Goal: Use online tool/utility: Utilize a website feature to perform a specific function

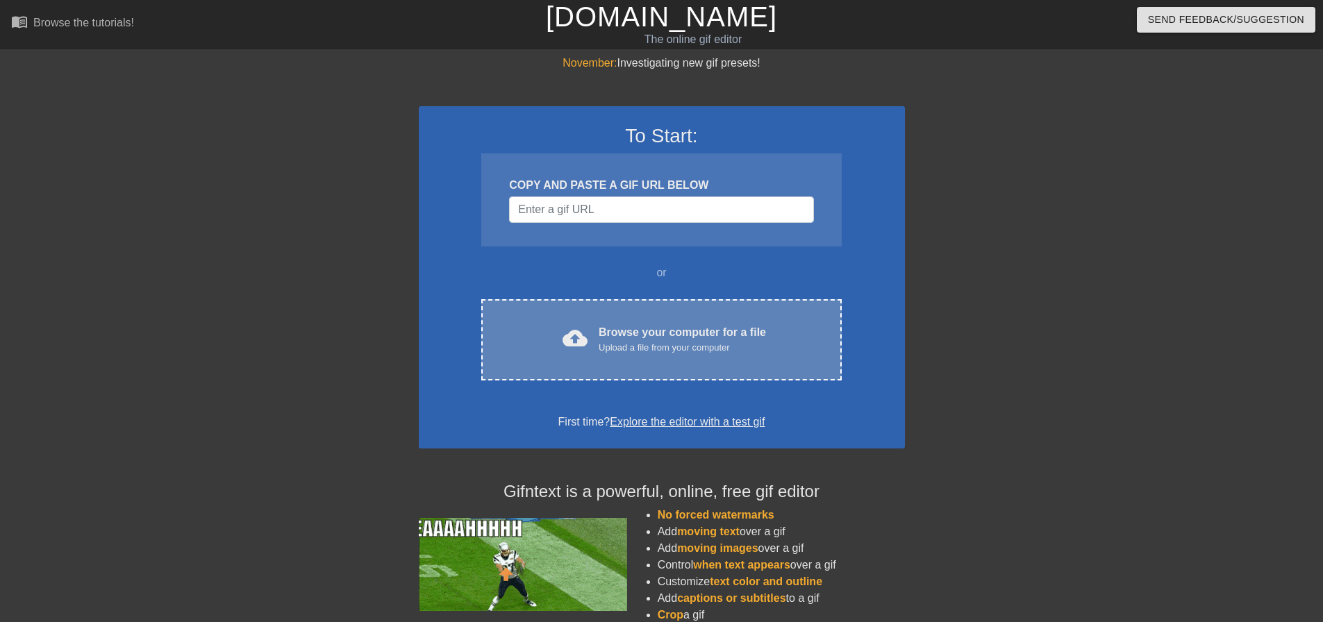
click at [677, 334] on div "Browse your computer for a file Upload a file from your computer" at bounding box center [682, 339] width 167 height 31
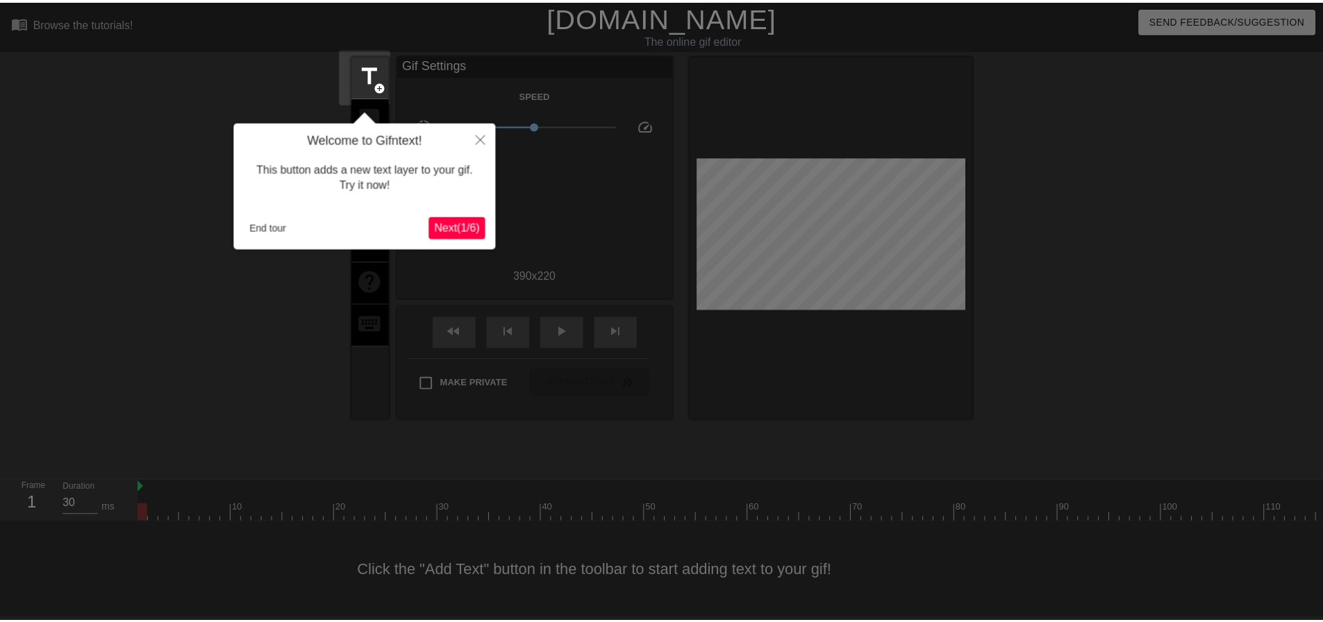
scroll to position [7, 0]
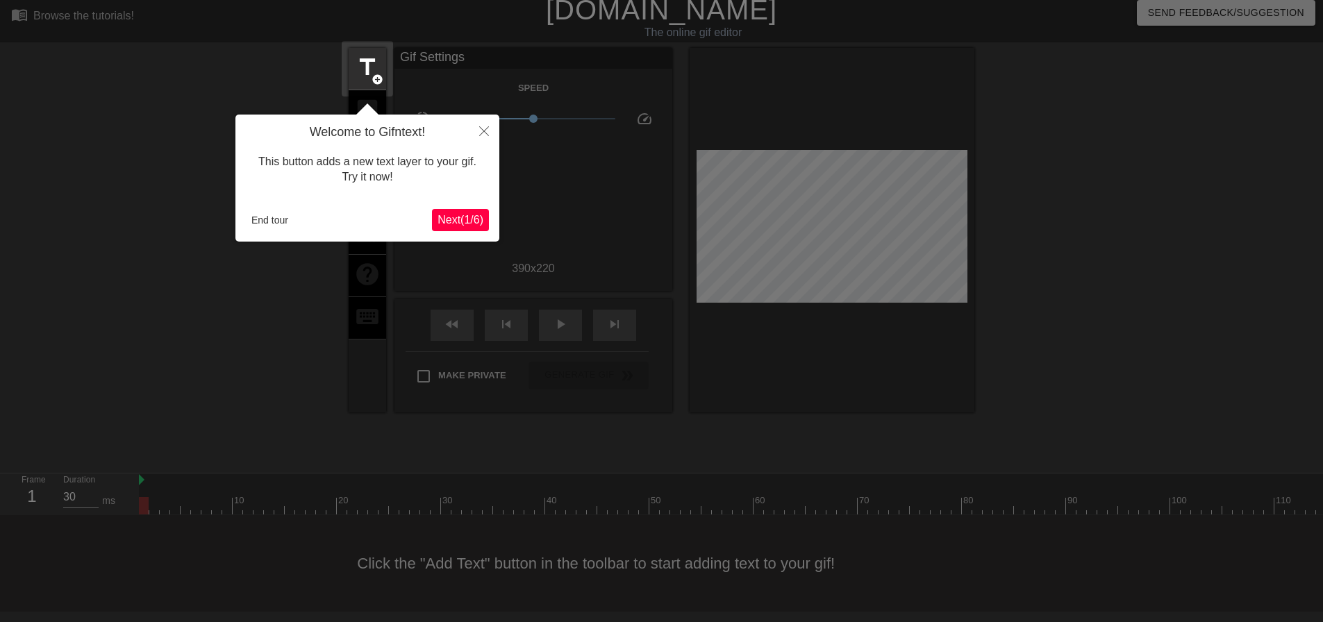
click at [460, 221] on span "Next ( 1 / 6 )" at bounding box center [460, 220] width 46 height 12
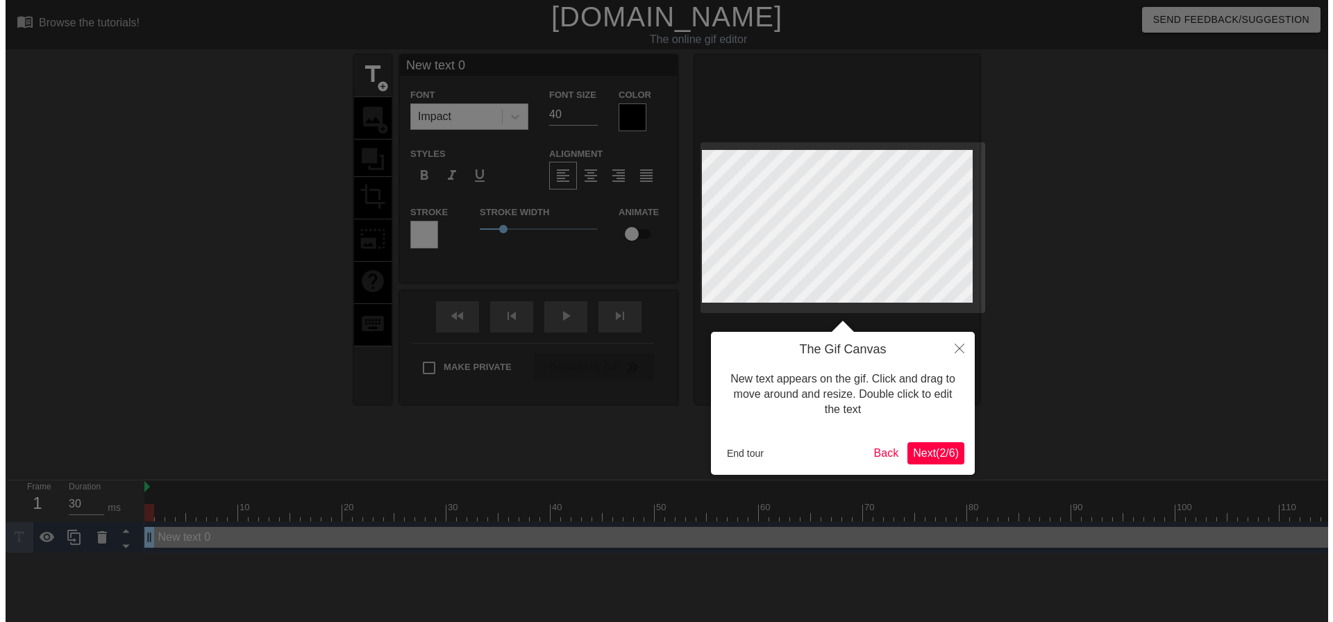
scroll to position [0, 0]
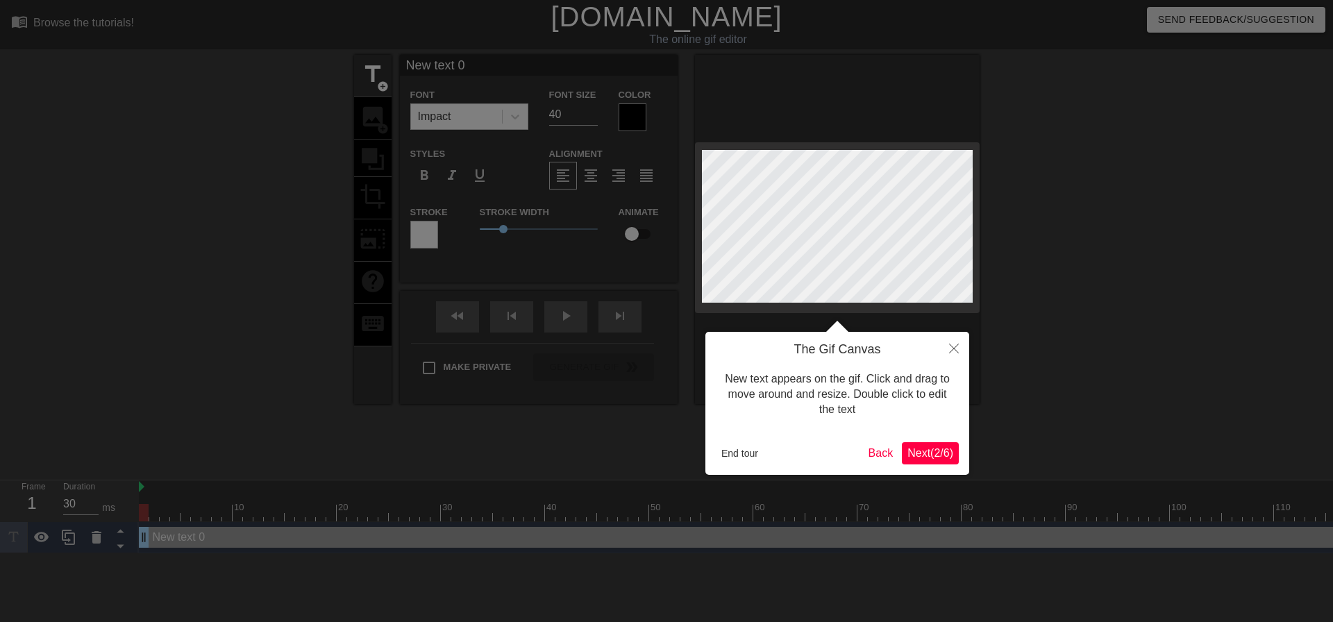
click at [941, 453] on span "Next ( 2 / 6 )" at bounding box center [930, 453] width 46 height 12
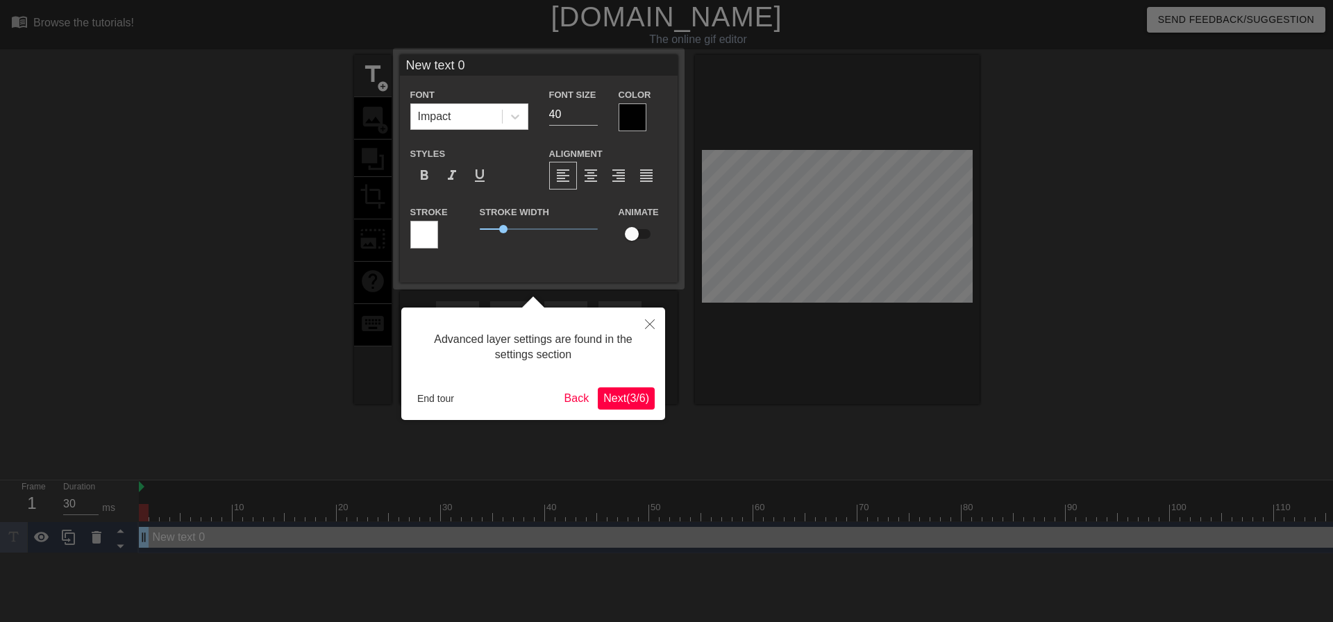
click at [629, 396] on span "Next ( 3 / 6 )" at bounding box center [626, 398] width 46 height 12
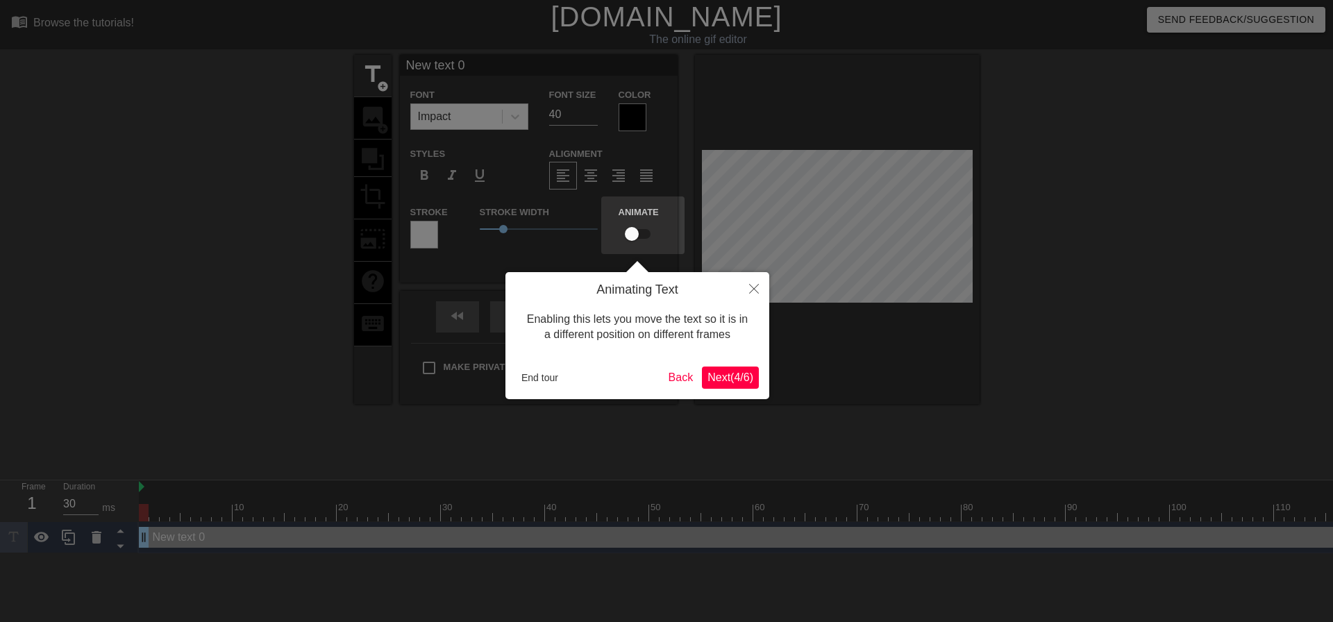
click at [727, 378] on span "Next ( 4 / 6 )" at bounding box center [731, 377] width 46 height 12
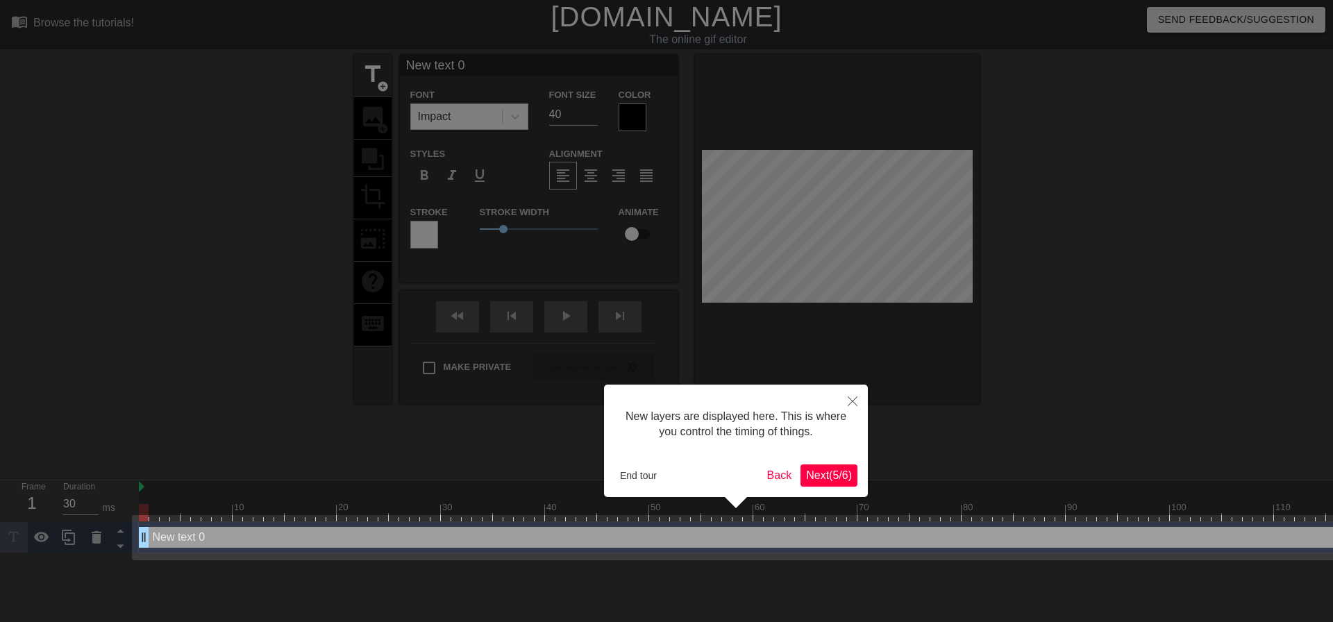
click at [830, 480] on span "Next ( 5 / 6 )" at bounding box center [829, 475] width 46 height 12
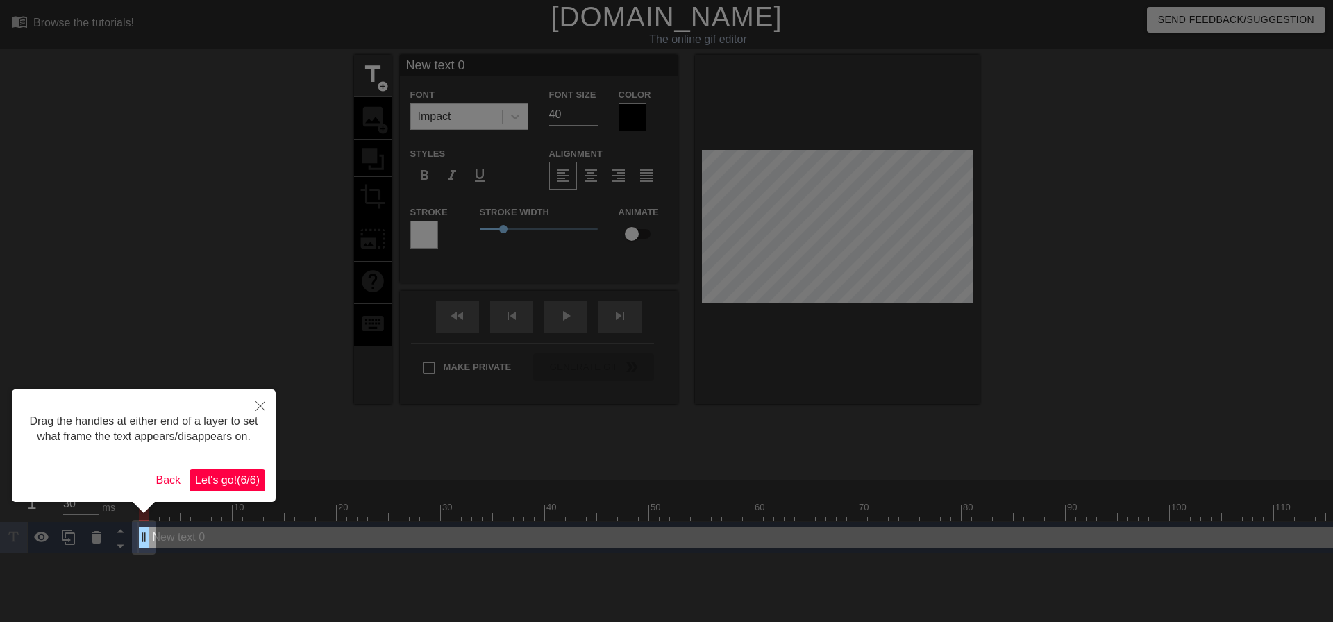
click at [244, 467] on div "Drag the handles at either end of a layer to set what frame the text appears/di…" at bounding box center [144, 446] width 264 height 112
click at [240, 480] on span "Let's go! ( 6 / 6 )" at bounding box center [227, 480] width 65 height 12
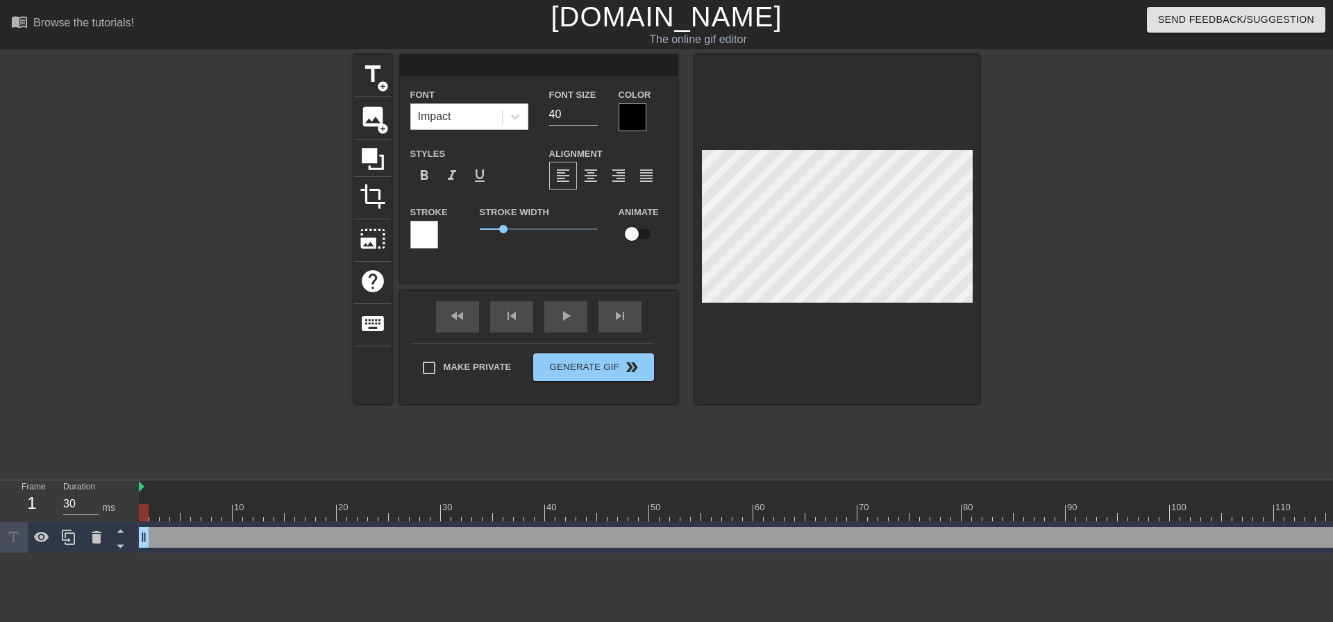
scroll to position [2, 2]
drag, startPoint x: 144, startPoint y: 515, endPoint x: 1285, endPoint y: 546, distance: 1141.2
click at [1285, 546] on div "10 20 30 40 50 60 70 80 90 100 110 120 130 140 150 160" at bounding box center [736, 516] width 1194 height 73
click at [368, 242] on span "photo_size_select_large" at bounding box center [373, 239] width 26 height 26
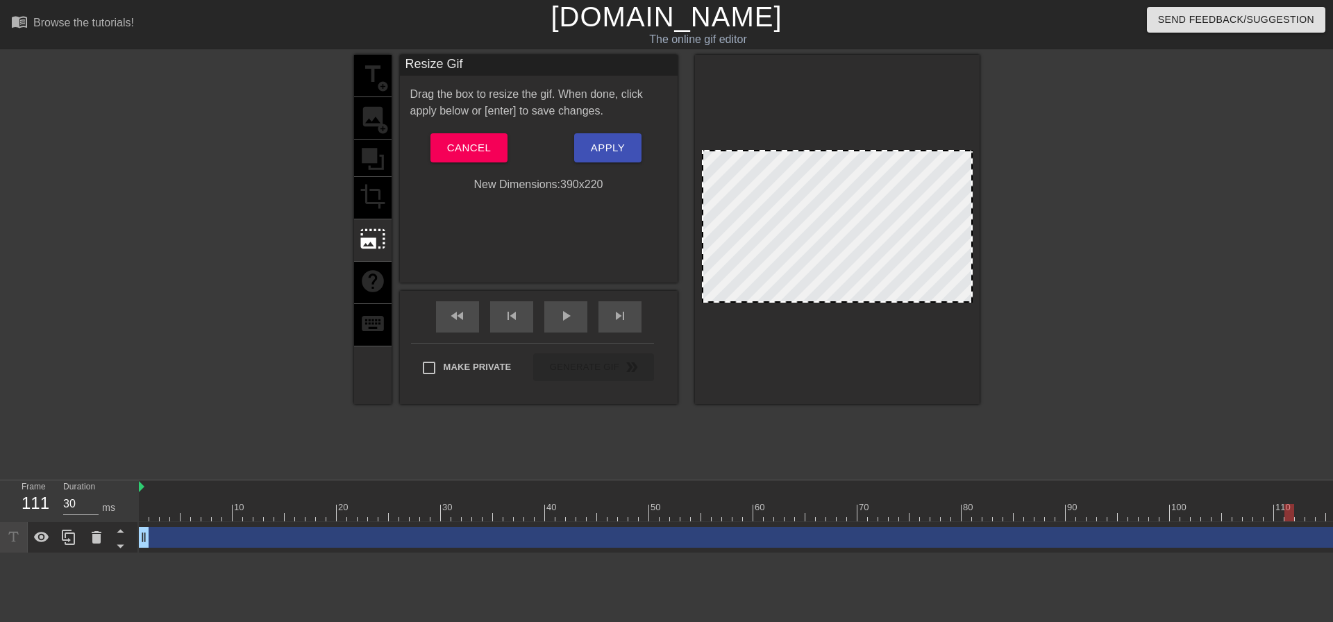
drag, startPoint x: 703, startPoint y: 224, endPoint x: 733, endPoint y: 225, distance: 30.6
click at [733, 225] on div at bounding box center [837, 226] width 271 height 153
click at [615, 312] on span "skip_next" at bounding box center [620, 316] width 17 height 17
click at [469, 323] on div "fast_rewind" at bounding box center [457, 316] width 43 height 31
click at [469, 147] on span "Cancel" at bounding box center [469, 148] width 44 height 18
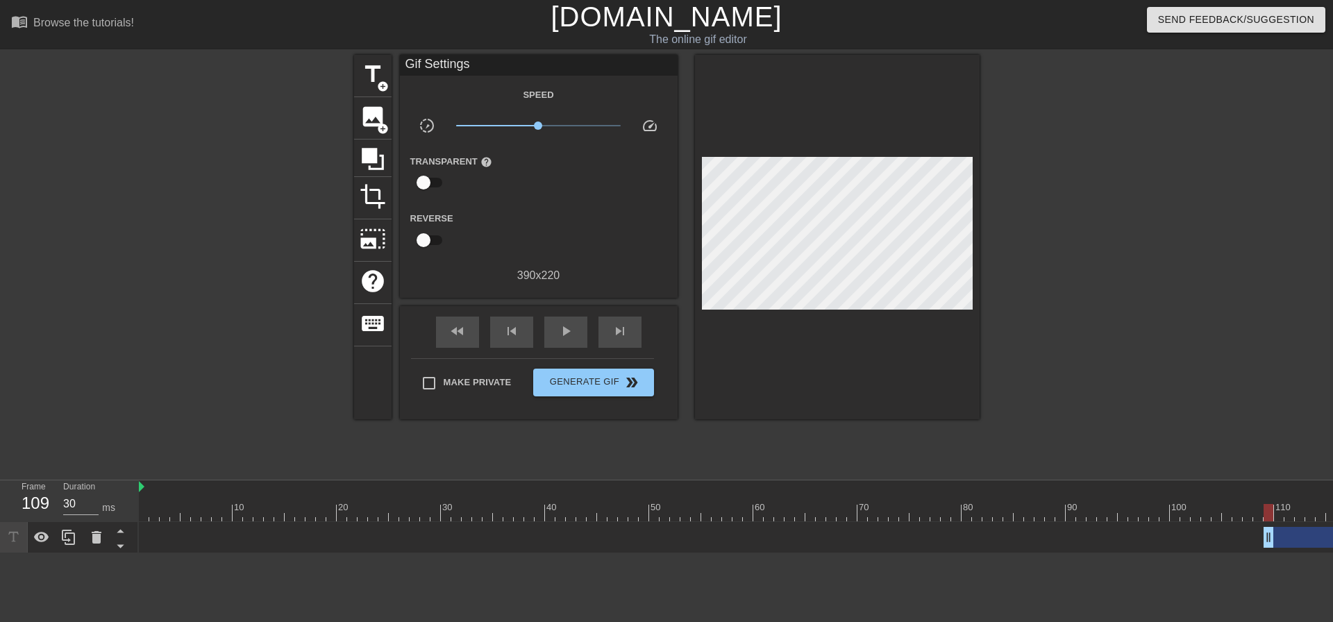
type input "40"
drag, startPoint x: 147, startPoint y: 540, endPoint x: 1283, endPoint y: 546, distance: 1136.6
click at [376, 119] on span "image" at bounding box center [373, 116] width 26 height 26
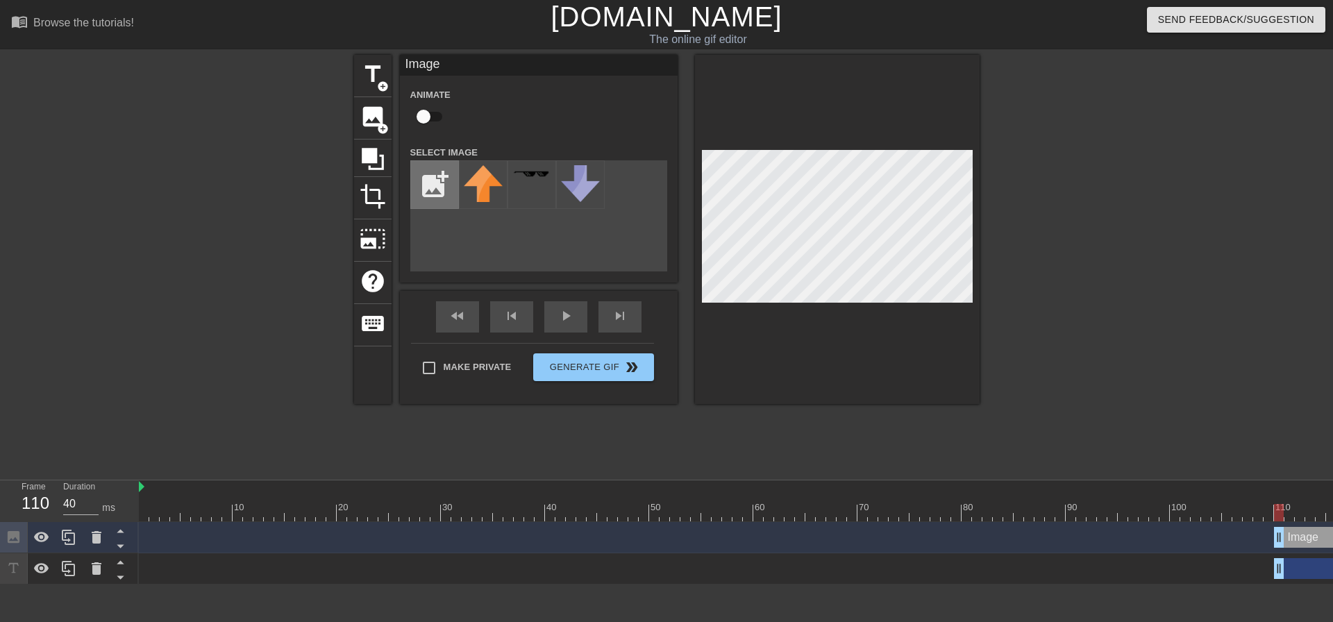
click at [421, 181] on input "file" at bounding box center [434, 184] width 47 height 47
type input "C:\fakepath\unnamed.jpg"
click at [481, 194] on img at bounding box center [483, 191] width 39 height 53
click at [851, 312] on div at bounding box center [837, 229] width 285 height 349
click at [836, 304] on div at bounding box center [837, 229] width 285 height 349
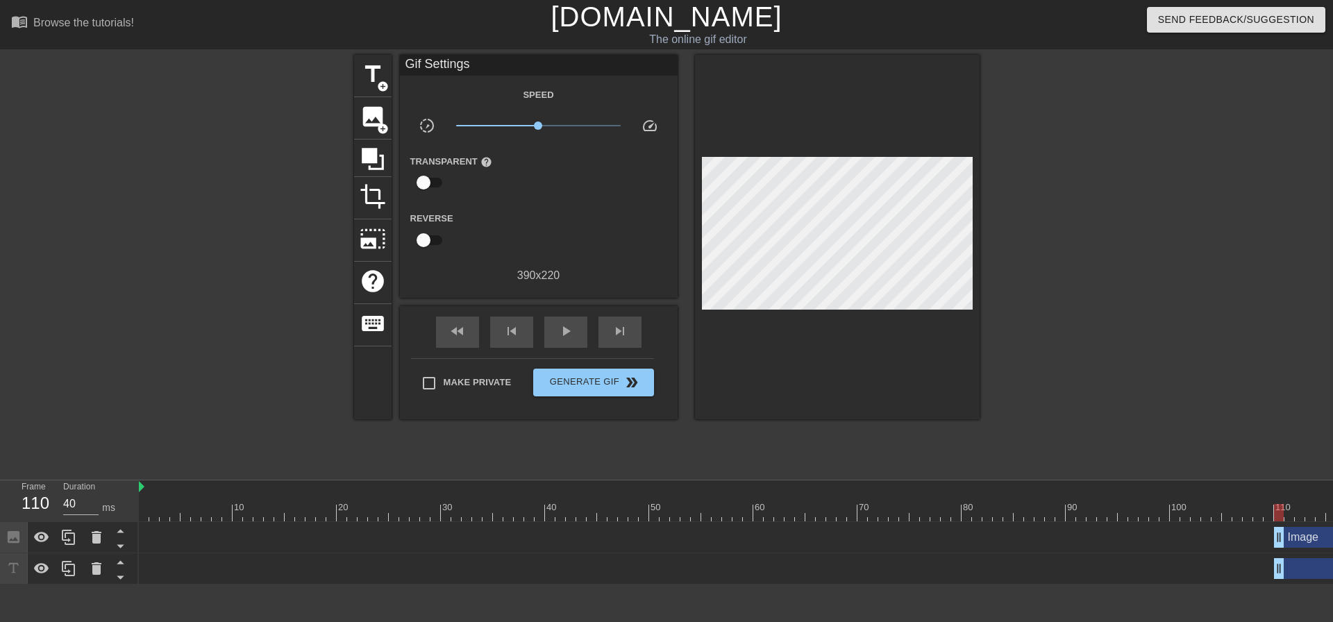
click at [771, 301] on div at bounding box center [837, 237] width 285 height 365
